Goal: Find specific page/section

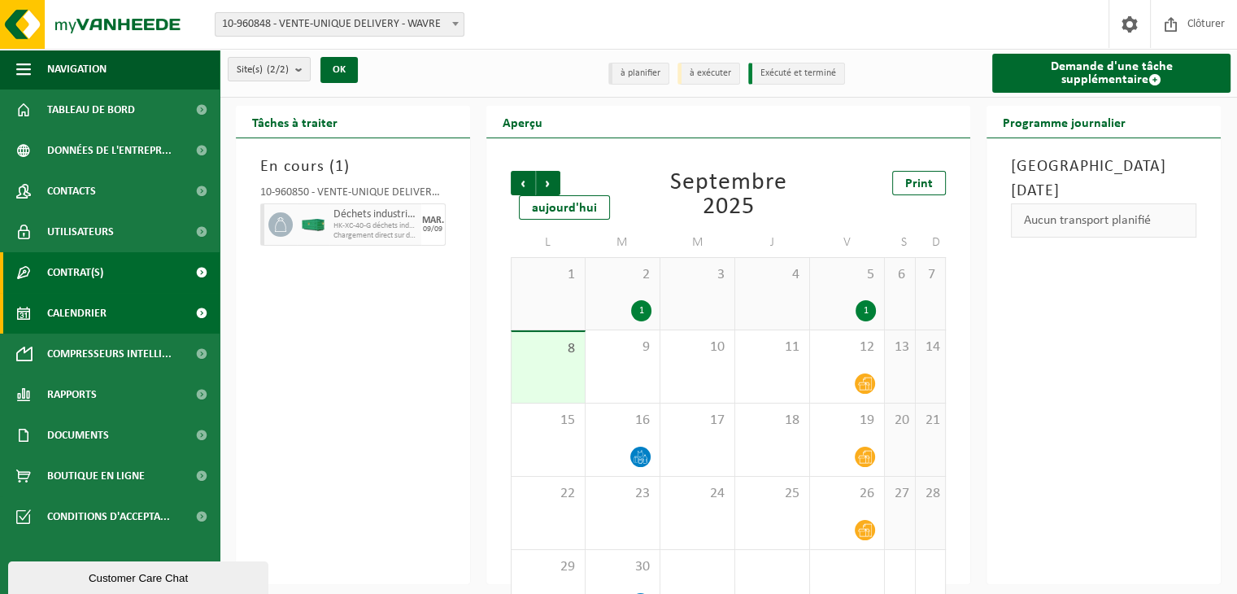
click at [116, 270] on link "Contrat(s)" at bounding box center [110, 272] width 220 height 41
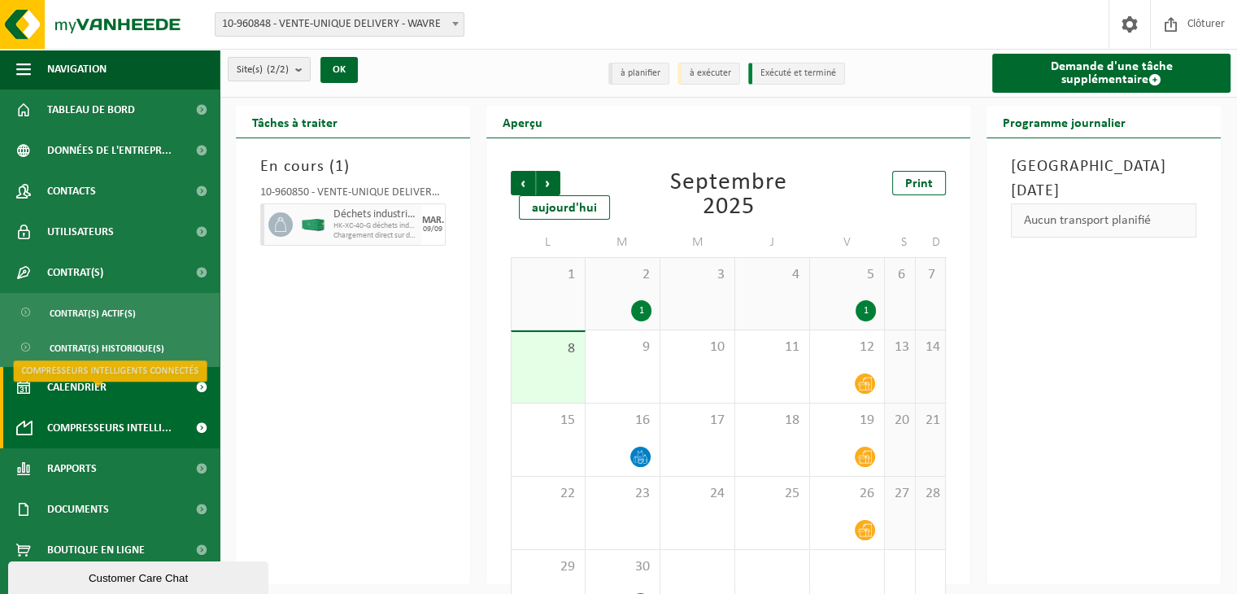
scroll to position [17, 0]
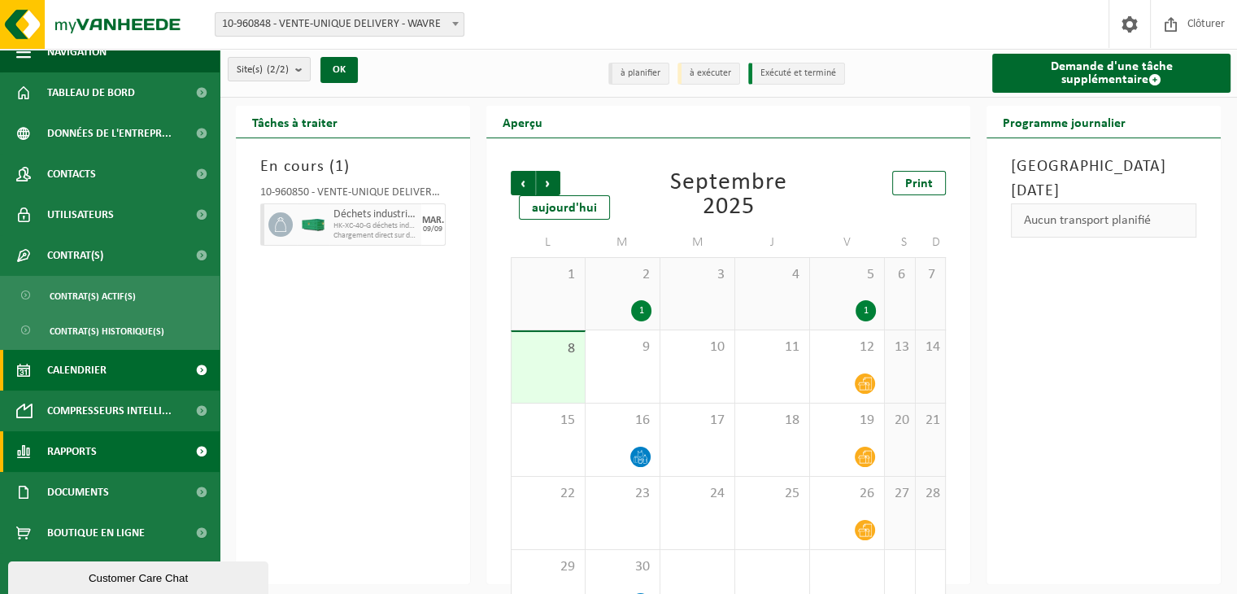
click at [98, 447] on link "Rapports" at bounding box center [110, 451] width 220 height 41
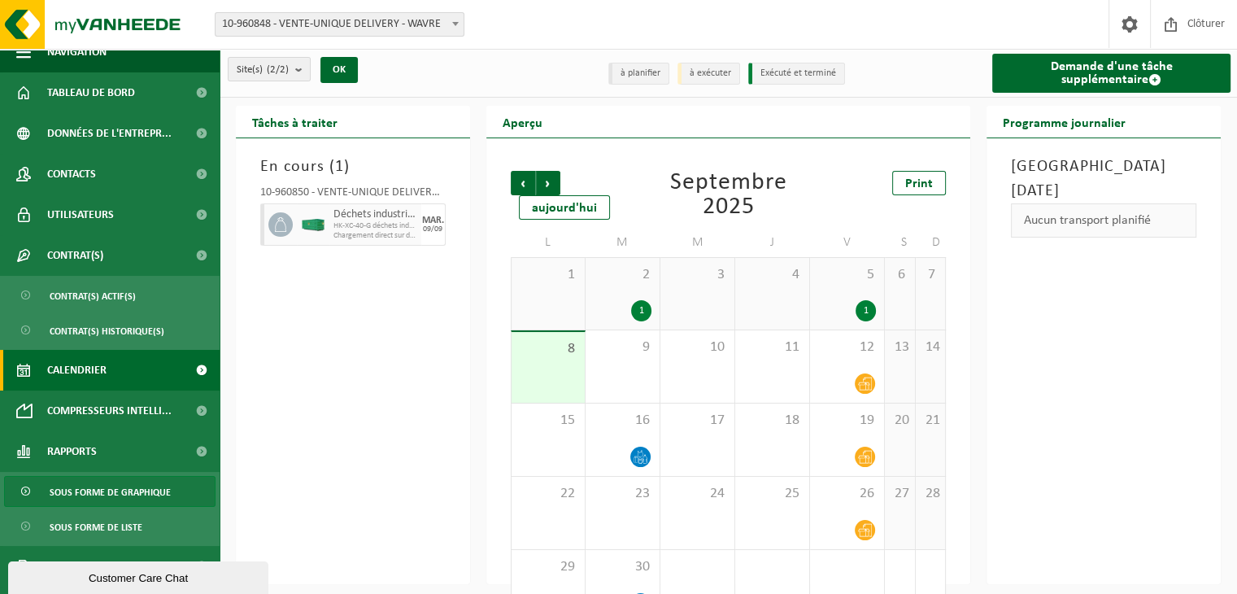
scroll to position [91, 0]
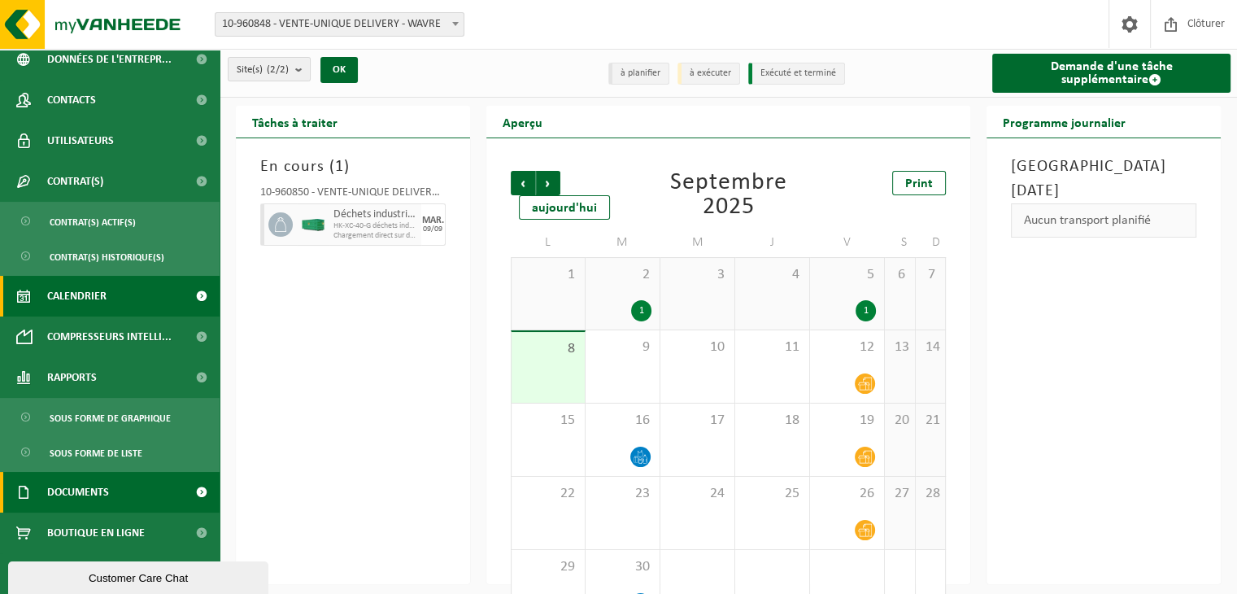
click at [92, 491] on span "Documents" at bounding box center [78, 492] width 62 height 41
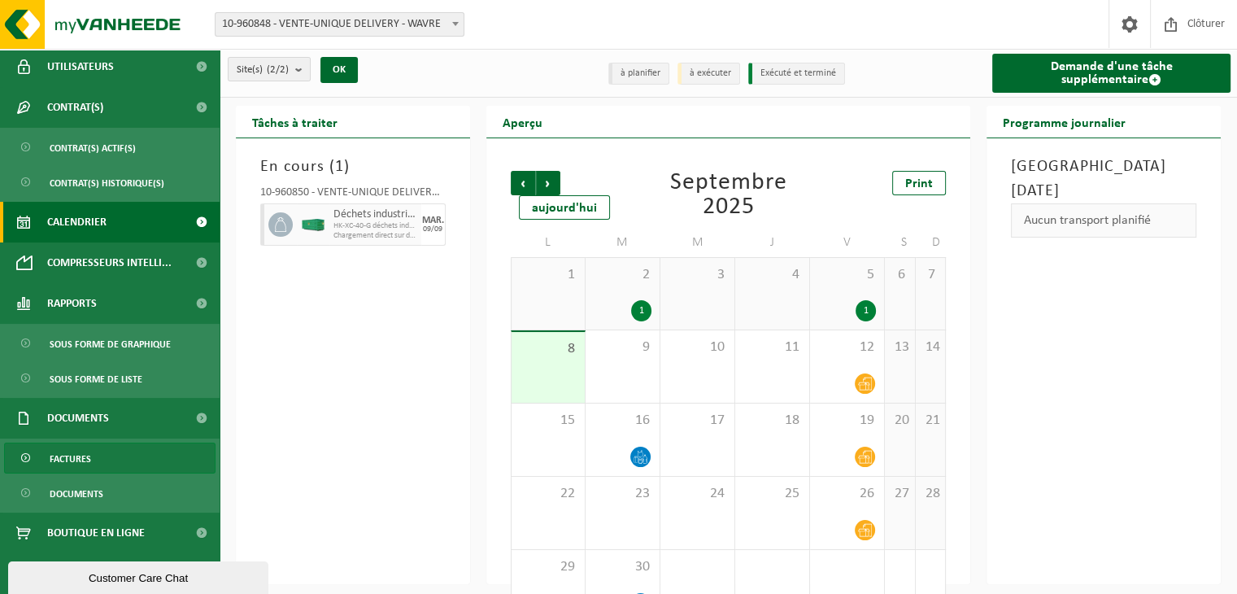
click at [83, 456] on span "Factures" at bounding box center [70, 458] width 41 height 31
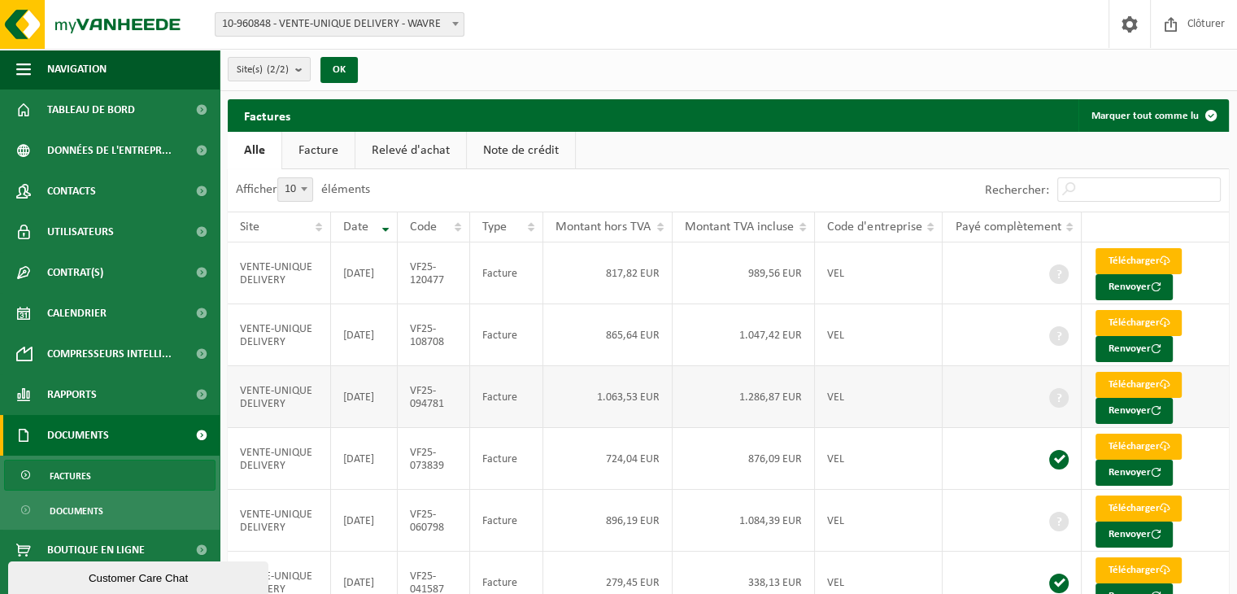
scroll to position [321, 0]
